Goal: Information Seeking & Learning: Learn about a topic

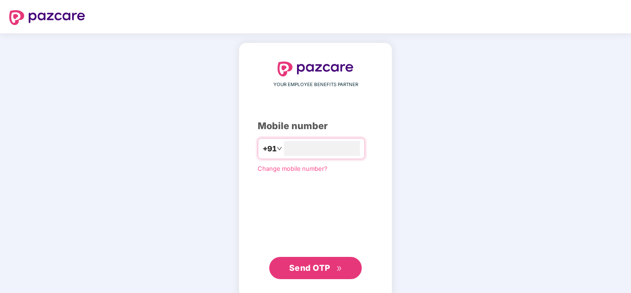
type input "**********"
click at [324, 263] on span "Send OTP" at bounding box center [309, 268] width 41 height 10
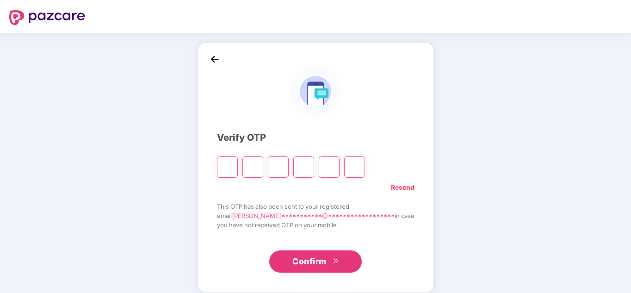
type input "*"
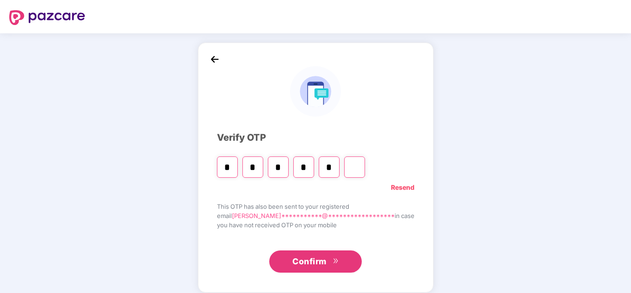
type input "*"
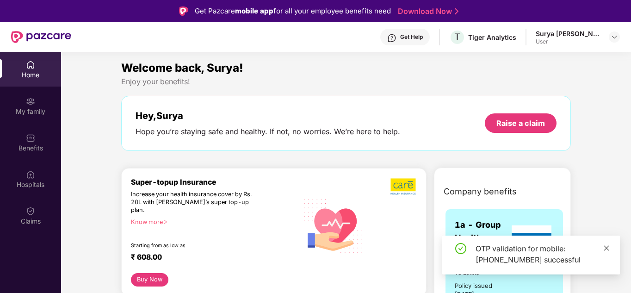
click at [608, 248] on icon "close" at bounding box center [606, 248] width 6 height 6
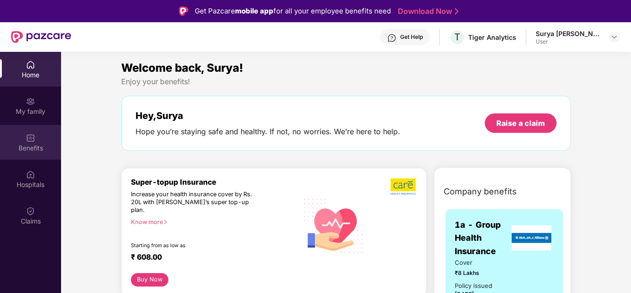
click at [30, 143] on div "Benefits" at bounding box center [30, 142] width 61 height 35
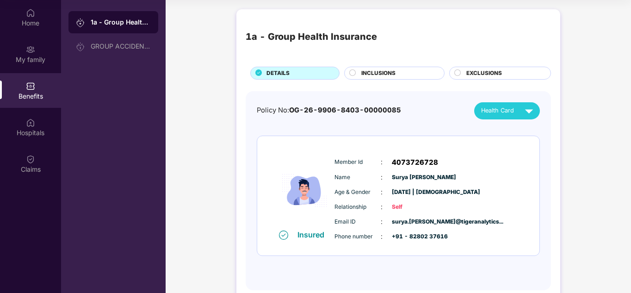
click at [387, 74] on span "INCLUSIONS" at bounding box center [378, 73] width 34 height 9
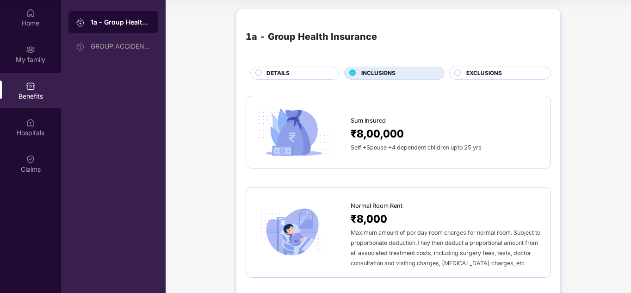
click at [468, 76] on span "EXCLUSIONS" at bounding box center [484, 73] width 36 height 9
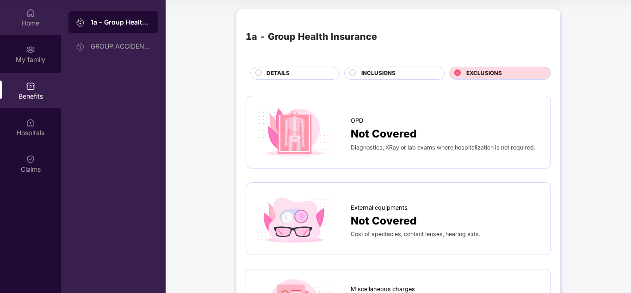
click at [28, 23] on div "Home" at bounding box center [30, 23] width 61 height 9
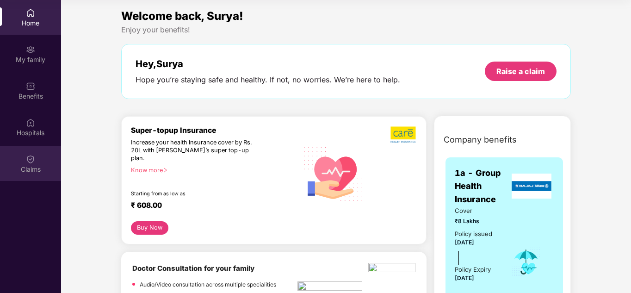
click at [38, 162] on div "Claims" at bounding box center [30, 163] width 61 height 35
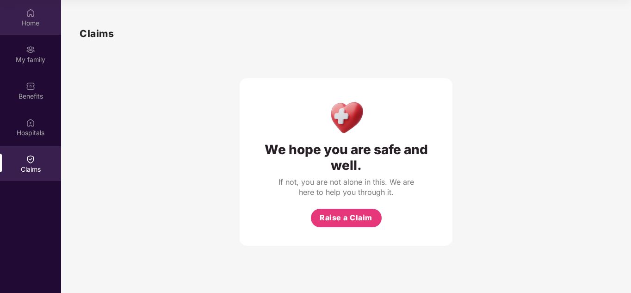
click at [36, 22] on div "Home" at bounding box center [30, 23] width 61 height 9
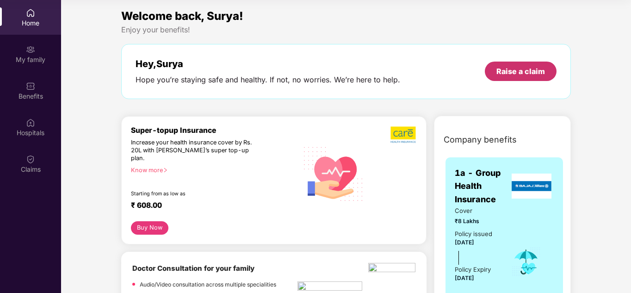
click at [517, 72] on div "Raise a claim" at bounding box center [520, 71] width 49 height 10
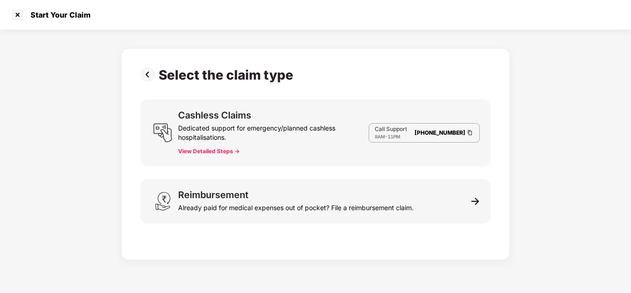
scroll to position [22, 0]
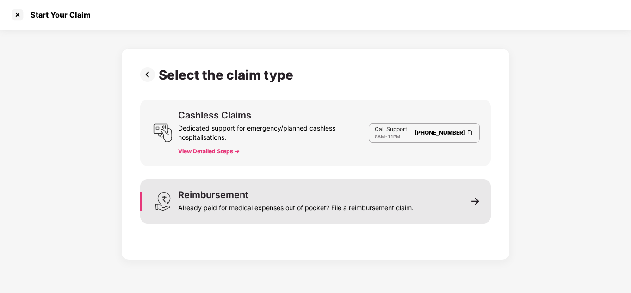
click at [475, 203] on img at bounding box center [476, 201] width 8 height 8
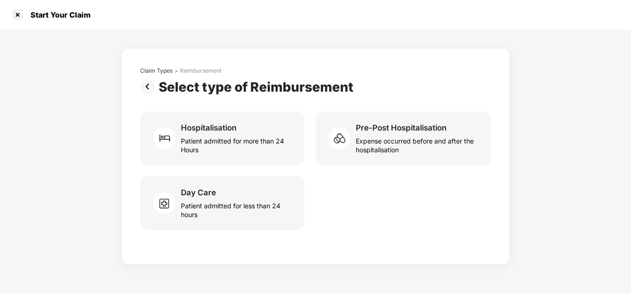
click at [146, 82] on img at bounding box center [149, 86] width 19 height 15
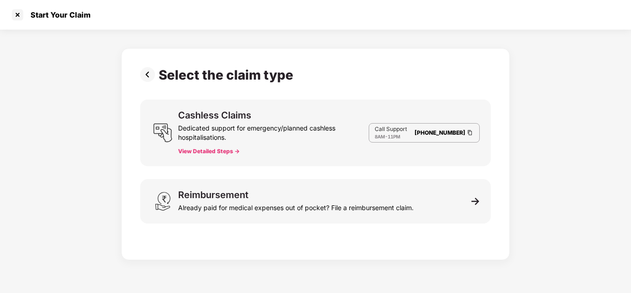
click at [147, 73] on img at bounding box center [149, 74] width 19 height 15
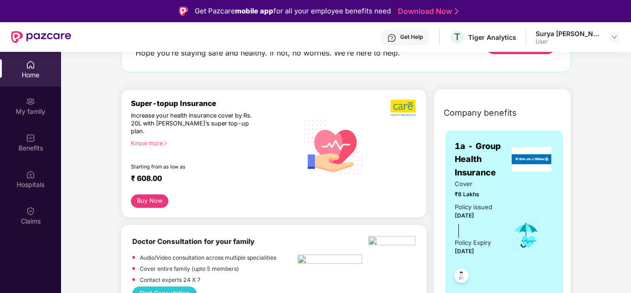
scroll to position [0, 0]
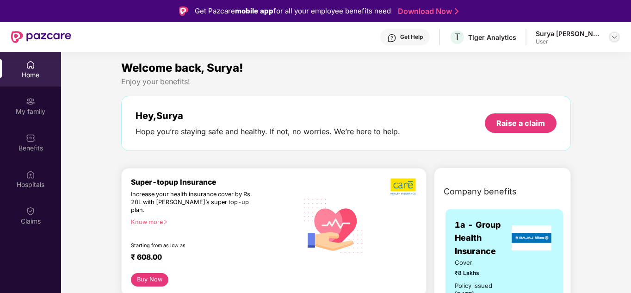
click at [610, 40] on div at bounding box center [614, 36] width 11 height 11
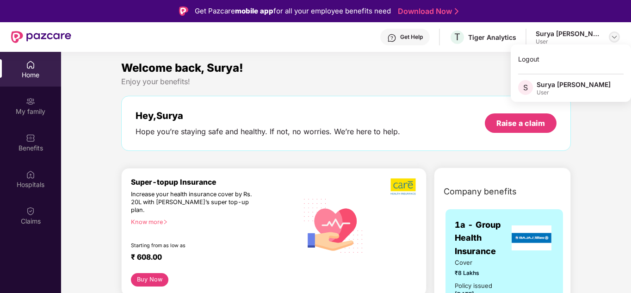
click at [610, 40] on div at bounding box center [614, 36] width 11 height 11
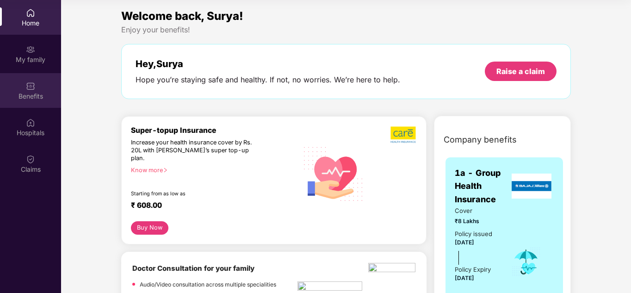
click at [31, 93] on div "Benefits" at bounding box center [30, 96] width 61 height 9
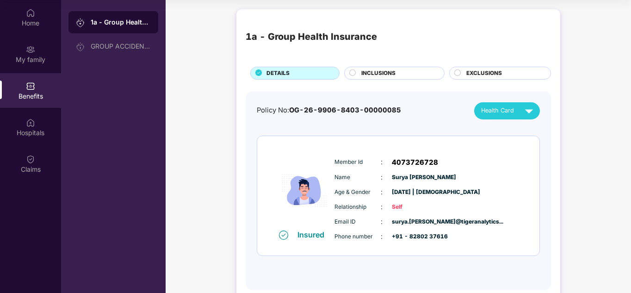
scroll to position [20, 0]
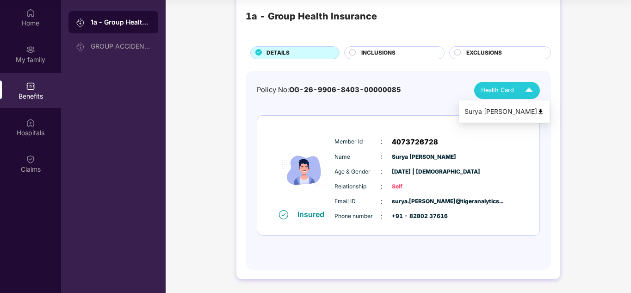
click at [523, 93] on img at bounding box center [529, 90] width 16 height 16
click at [592, 88] on div "1a - Group Health Insurance DETAILS INCLUSIONS EXCLUSIONS Policy No: OG-26-9906…" at bounding box center [398, 138] width 465 height 309
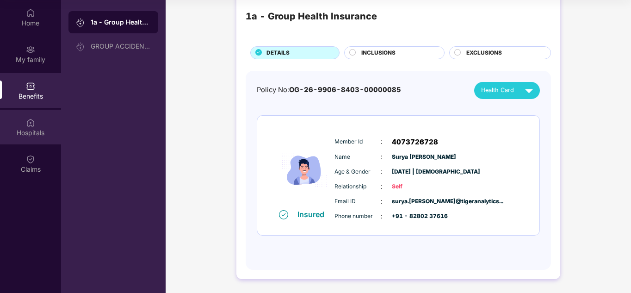
click at [37, 130] on div "Hospitals" at bounding box center [30, 132] width 61 height 9
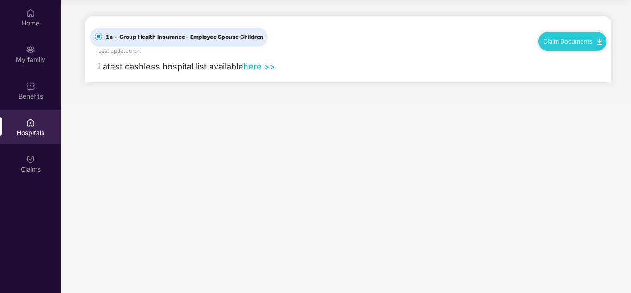
scroll to position [0, 0]
click at [257, 66] on link "here >>" at bounding box center [259, 66] width 32 height 10
click at [25, 96] on div "Benefits" at bounding box center [30, 96] width 61 height 9
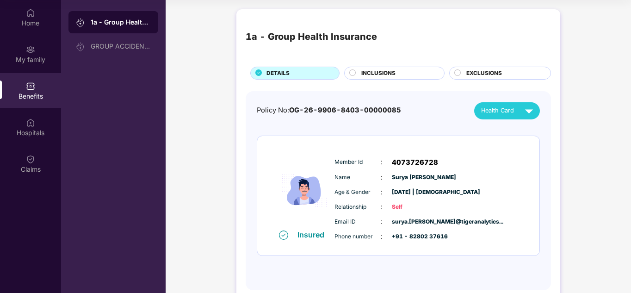
scroll to position [20, 0]
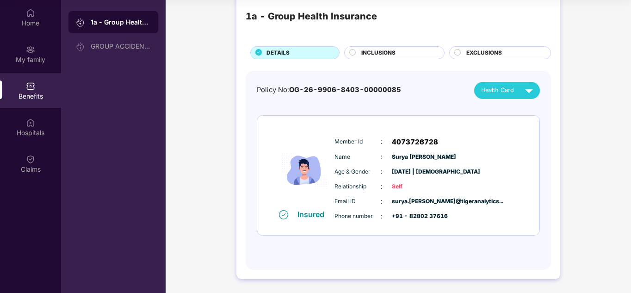
click at [370, 214] on span "Phone number" at bounding box center [358, 216] width 46 height 9
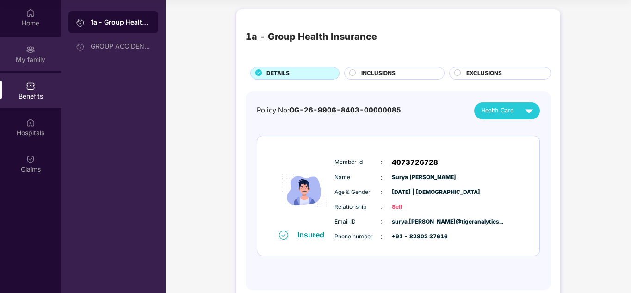
click at [25, 55] on div "My family" at bounding box center [30, 59] width 61 height 9
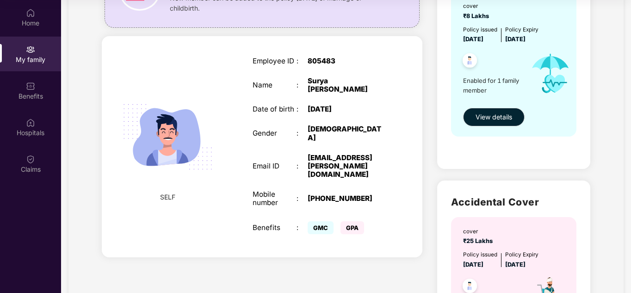
scroll to position [110, 0]
click at [498, 118] on span "View details" at bounding box center [494, 117] width 37 height 10
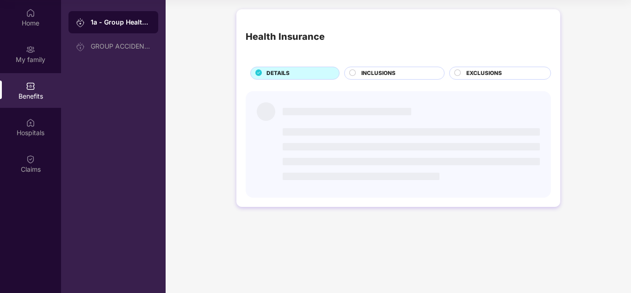
scroll to position [0, 0]
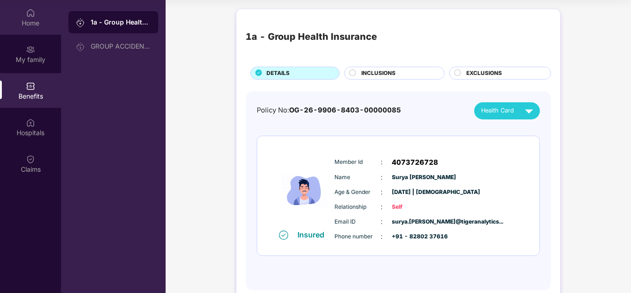
click at [25, 22] on div "Home" at bounding box center [30, 23] width 61 height 9
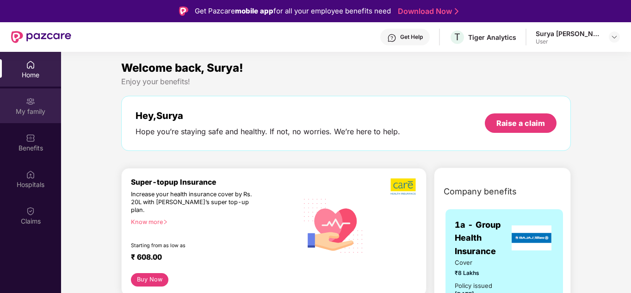
click at [36, 107] on div "My family" at bounding box center [30, 111] width 61 height 9
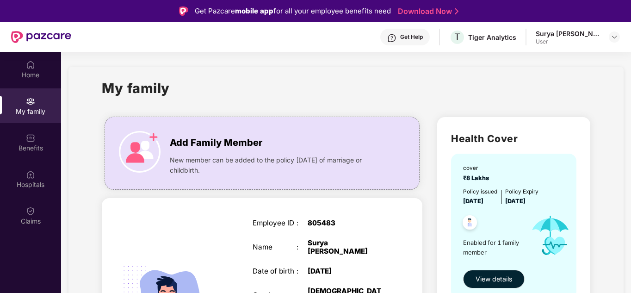
click at [414, 37] on div "Get Help" at bounding box center [411, 36] width 23 height 7
click at [24, 71] on div "Home" at bounding box center [30, 74] width 61 height 9
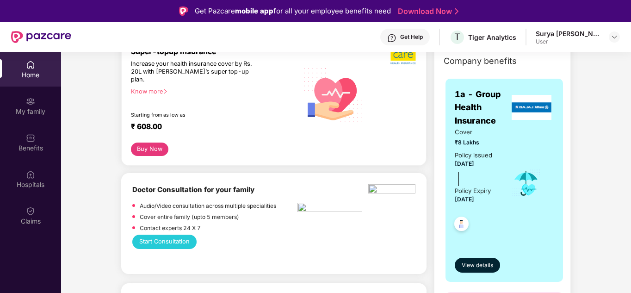
scroll to position [139, 0]
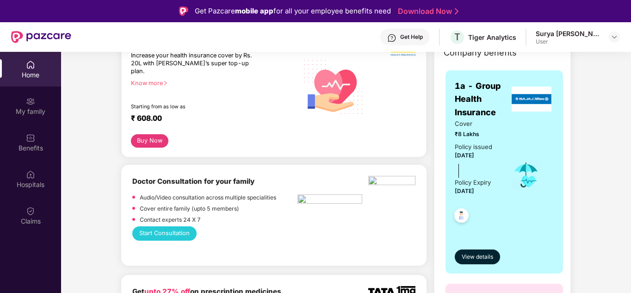
click at [183, 228] on button "Start Consultation" at bounding box center [164, 233] width 64 height 14
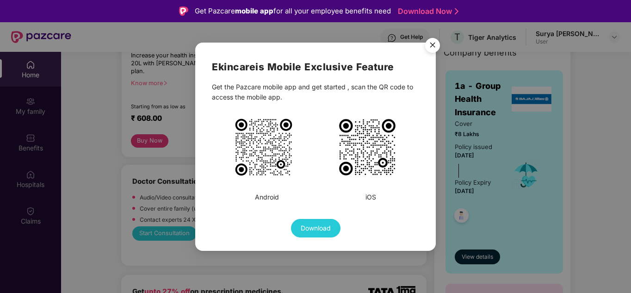
click at [434, 45] on img "Close" at bounding box center [433, 47] width 26 height 26
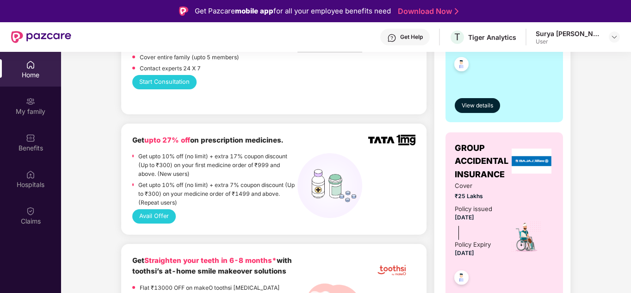
scroll to position [324, 0]
